Goal: Task Accomplishment & Management: Manage account settings

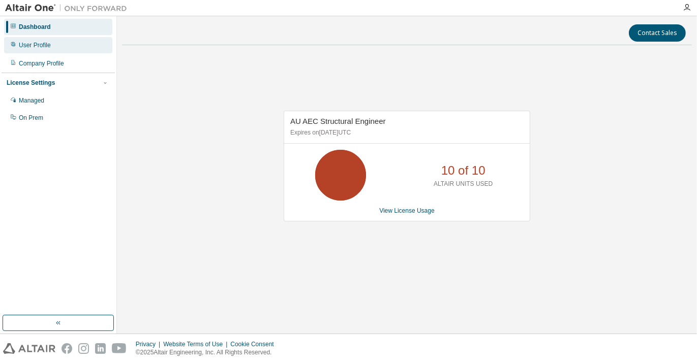
click at [38, 49] on div "User Profile" at bounding box center [58, 45] width 108 height 16
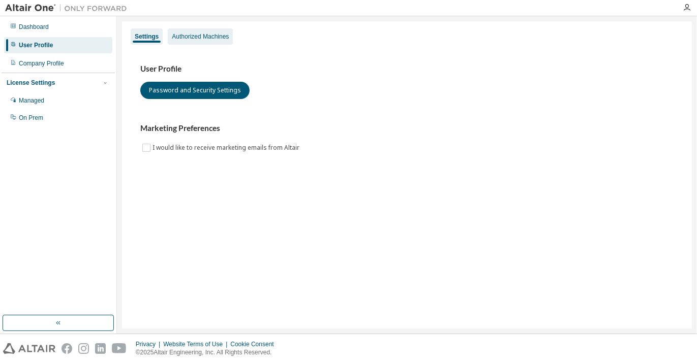
click at [227, 39] on div "Authorized Machines" at bounding box center [200, 37] width 57 height 8
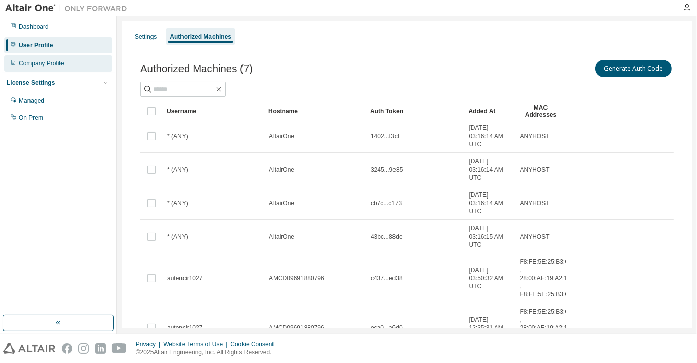
click at [33, 65] on div "Company Profile" at bounding box center [41, 63] width 45 height 8
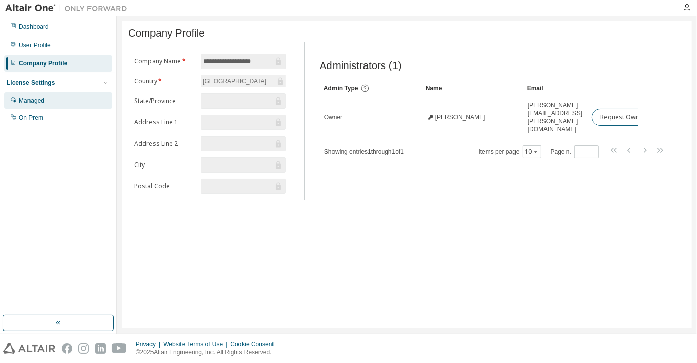
click at [30, 102] on div "Managed" at bounding box center [31, 101] width 25 height 8
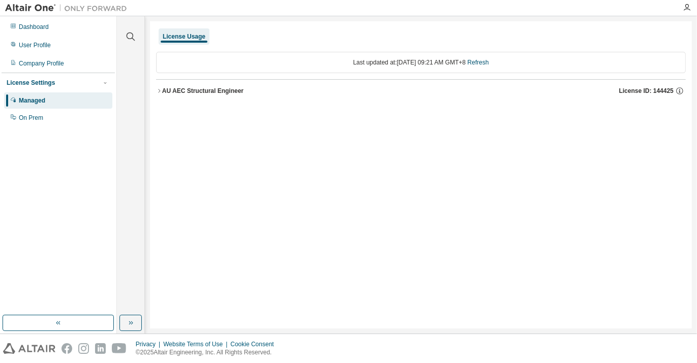
click at [159, 90] on icon "button" at bounding box center [159, 91] width 6 height 6
